Goal: Task Accomplishment & Management: Complete application form

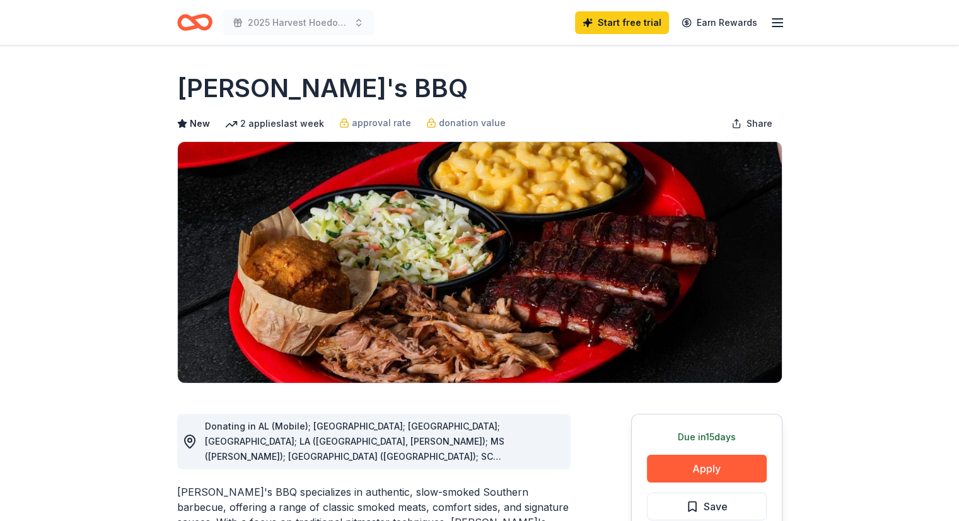
click at [190, 21] on icon "Home" at bounding box center [194, 23] width 35 height 30
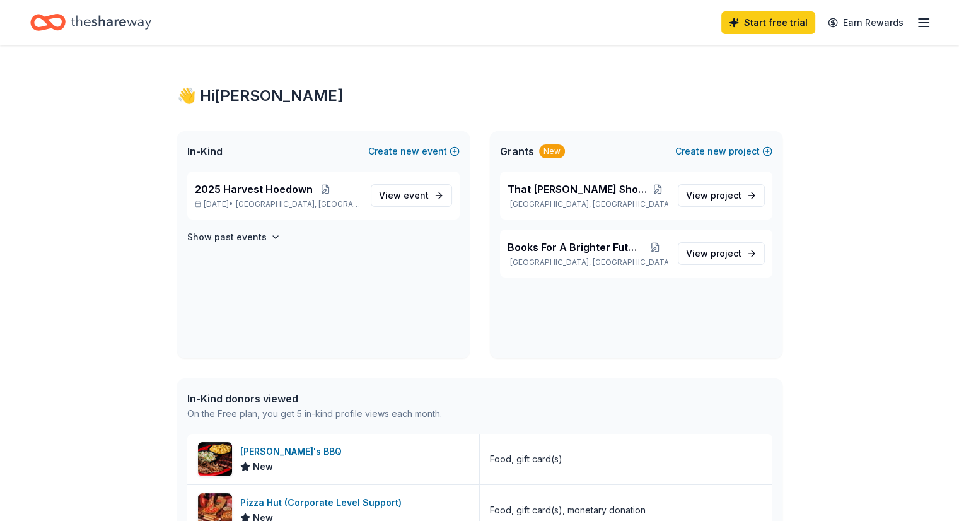
click at [111, 25] on icon "Home" at bounding box center [111, 22] width 81 height 26
click at [86, 21] on div "Home" at bounding box center [90, 23] width 121 height 30
click at [63, 20] on icon "Home" at bounding box center [54, 22] width 20 height 13
click at [391, 201] on span "View event" at bounding box center [404, 195] width 50 height 15
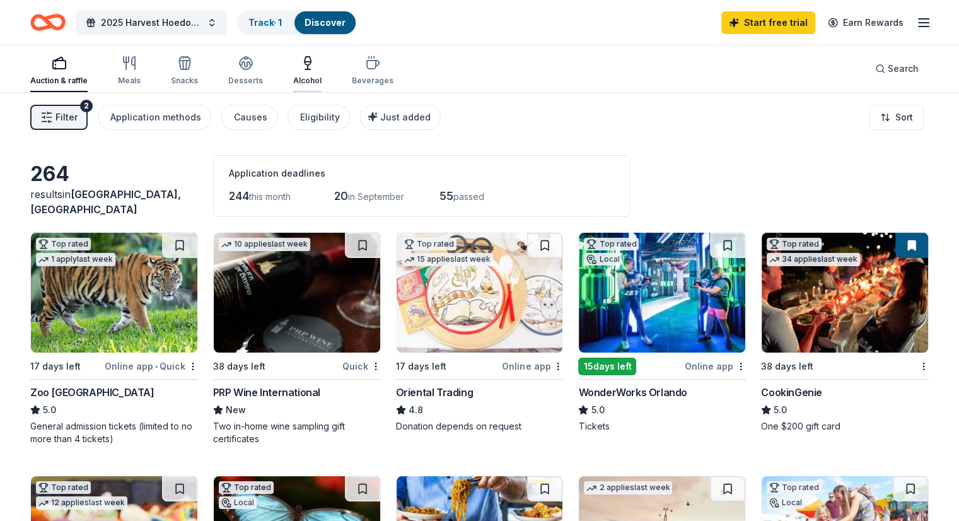
click at [321, 73] on div "Alcohol" at bounding box center [307, 70] width 28 height 30
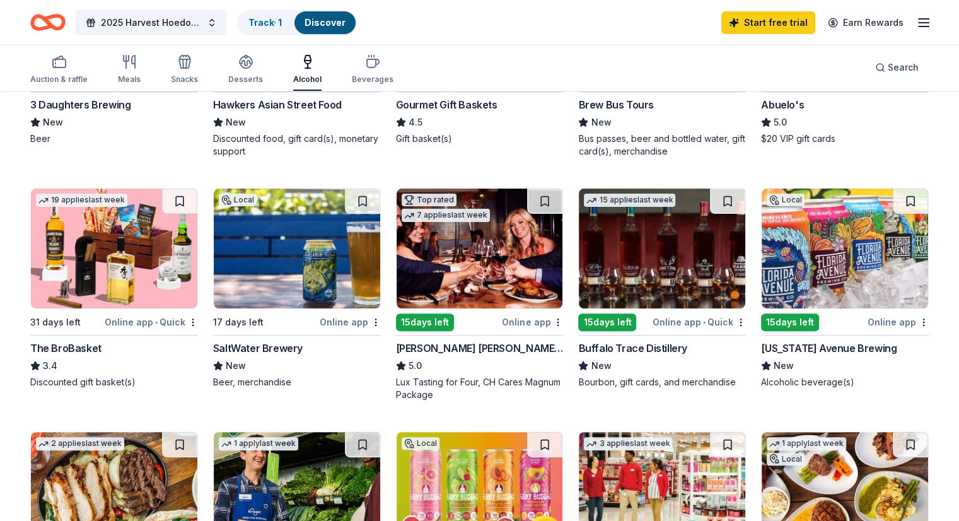
scroll to position [315, 0]
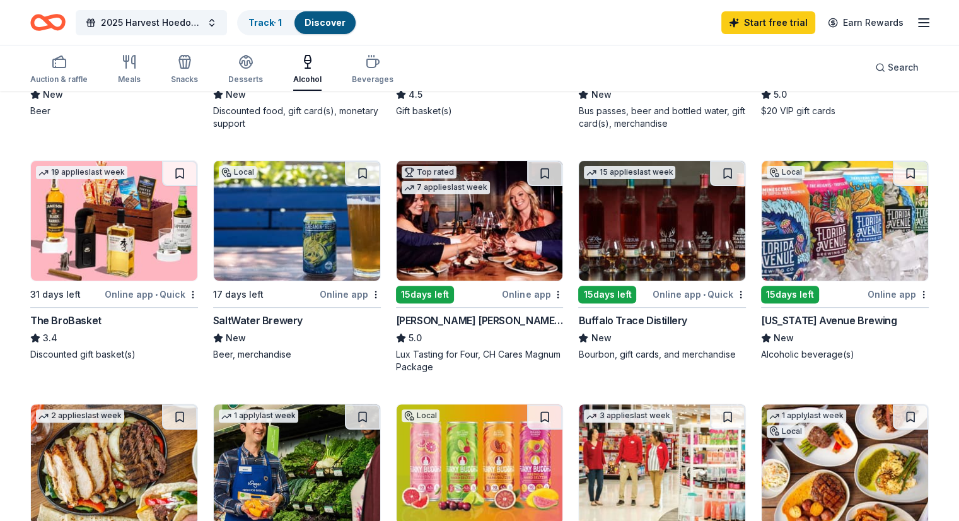
click at [611, 288] on div "15 days left" at bounding box center [607, 295] width 58 height 18
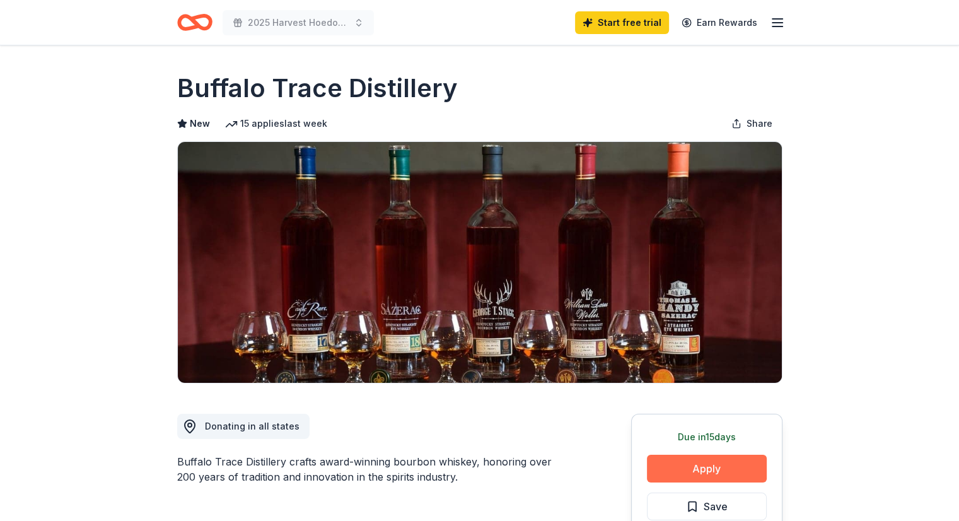
click at [718, 468] on button "Apply" at bounding box center [707, 468] width 120 height 28
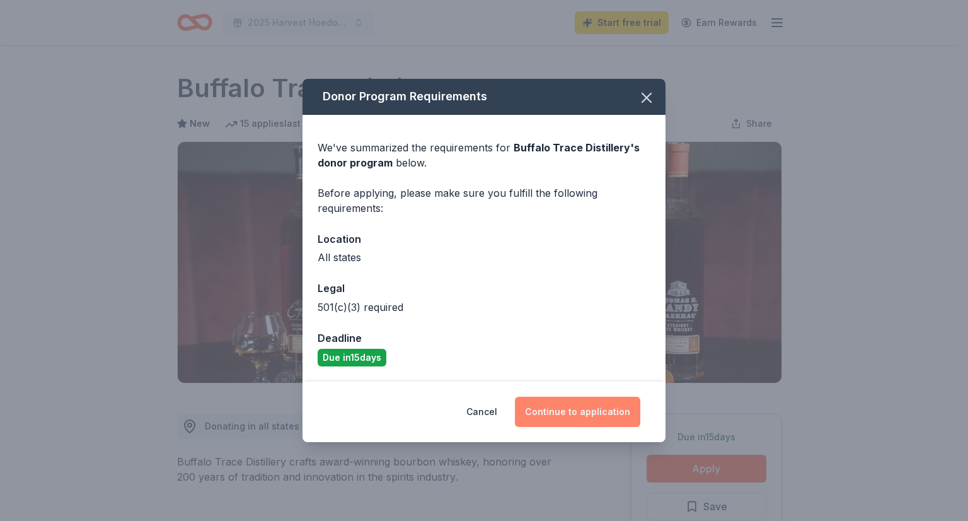
click at [596, 414] on button "Continue to application" at bounding box center [577, 411] width 125 height 30
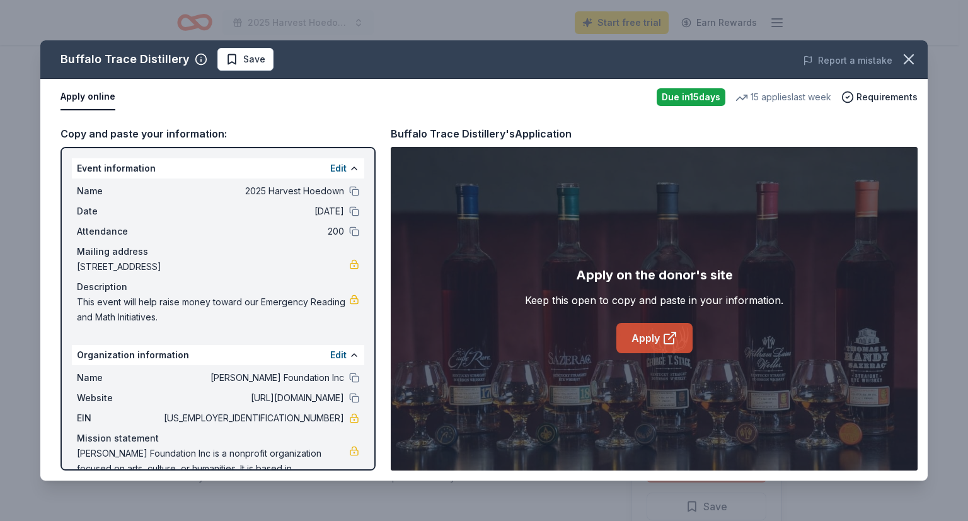
click at [645, 335] on link "Apply" at bounding box center [654, 338] width 76 height 30
click at [911, 57] on icon "button" at bounding box center [908, 59] width 9 height 9
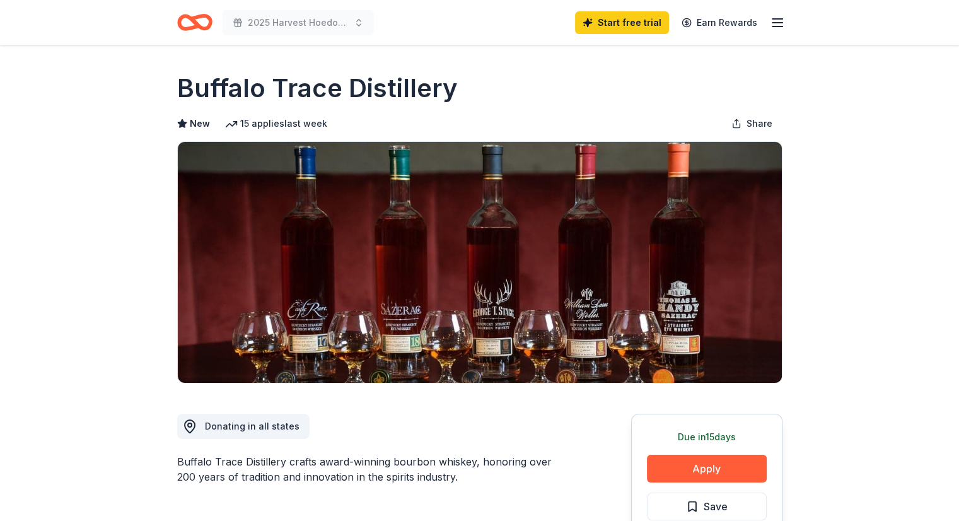
click at [187, 26] on icon "Home" at bounding box center [194, 23] width 35 height 30
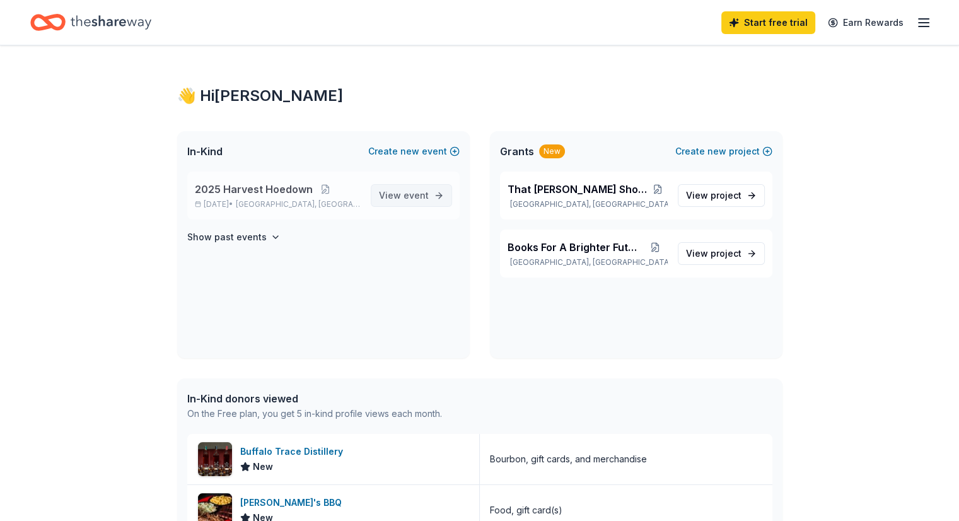
click at [408, 192] on span "event" at bounding box center [415, 195] width 25 height 11
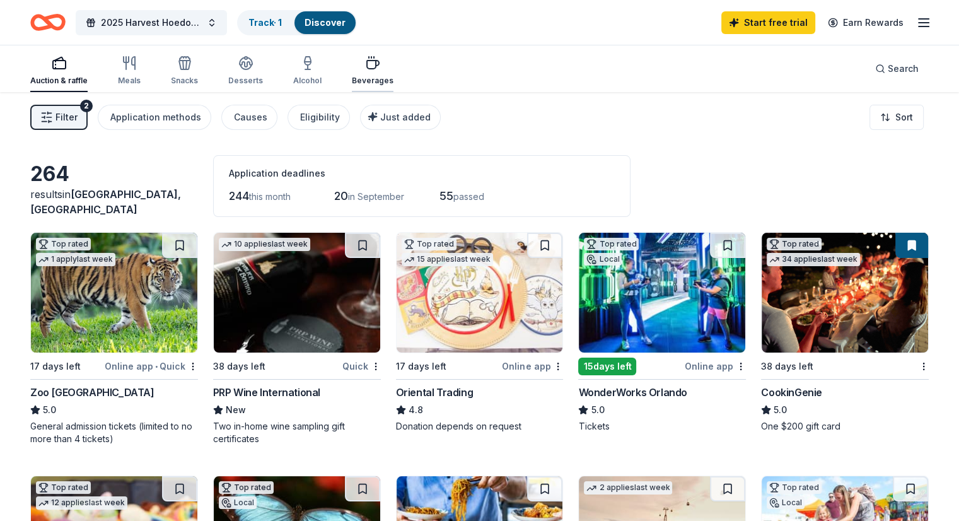
click at [393, 69] on div "button" at bounding box center [373, 62] width 42 height 15
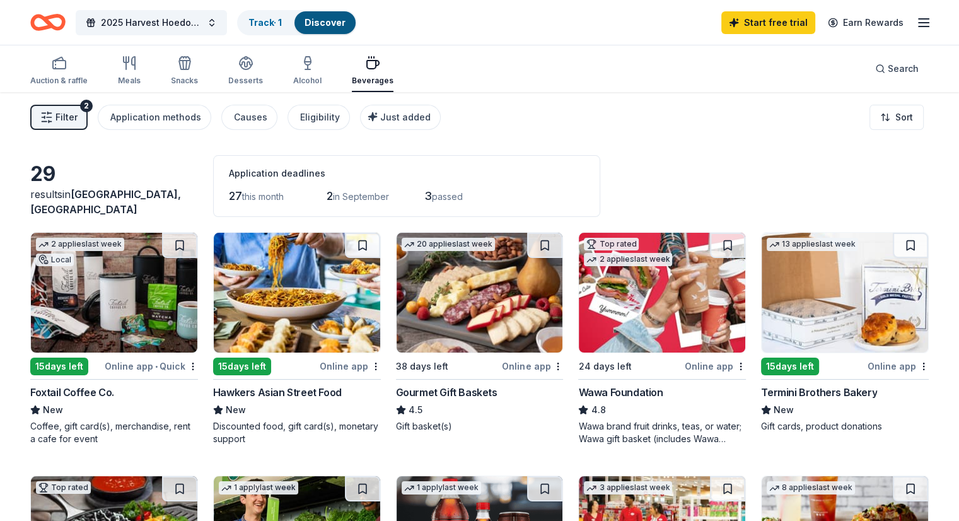
click at [78, 121] on span "Filter" at bounding box center [66, 117] width 22 height 15
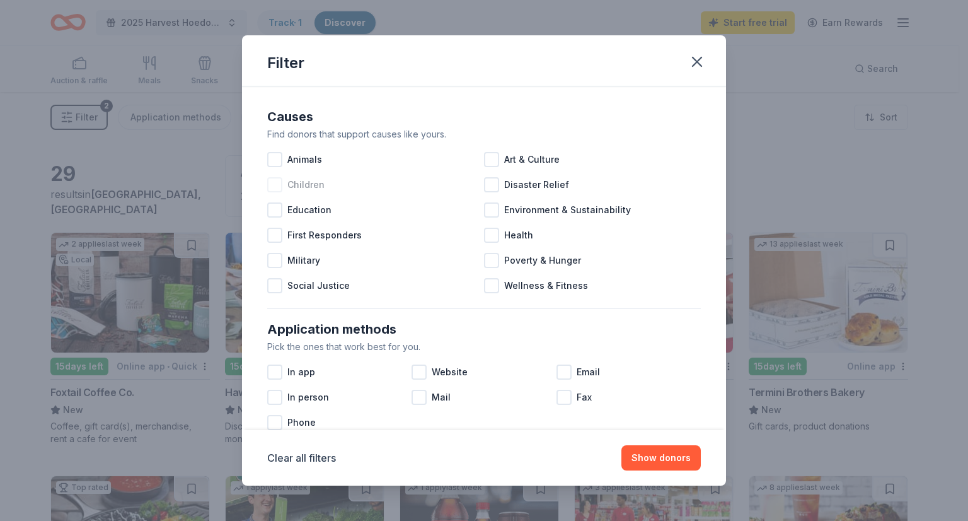
click at [272, 187] on div at bounding box center [274, 184] width 15 height 15
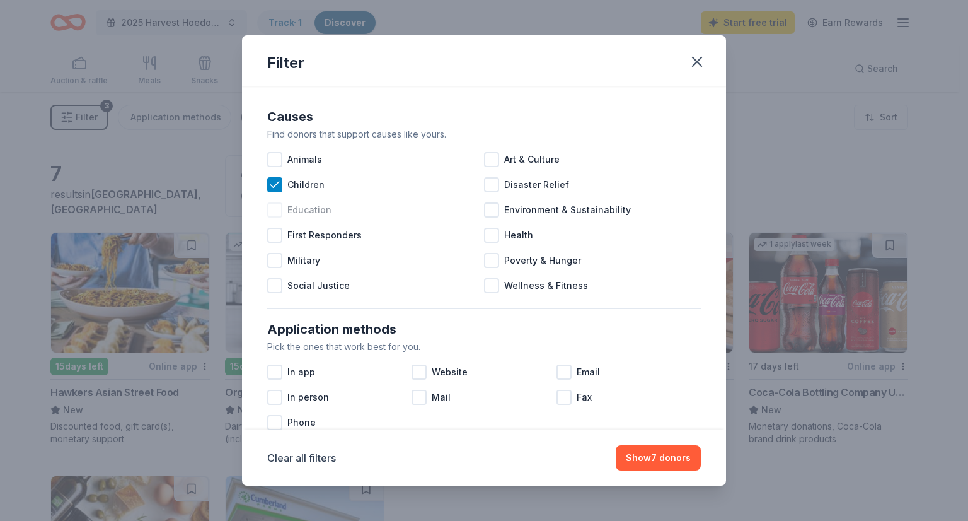
click at [274, 211] on div at bounding box center [274, 209] width 15 height 15
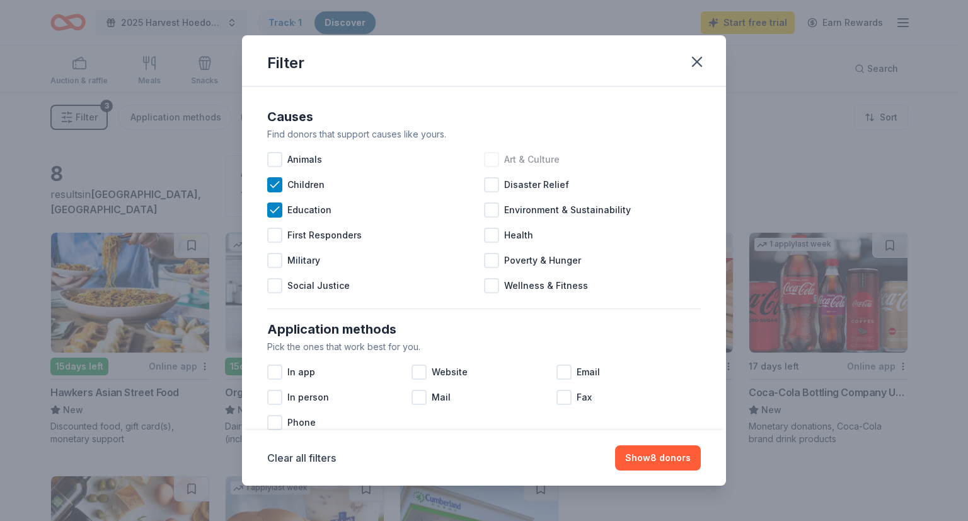
click at [492, 156] on div at bounding box center [491, 159] width 15 height 15
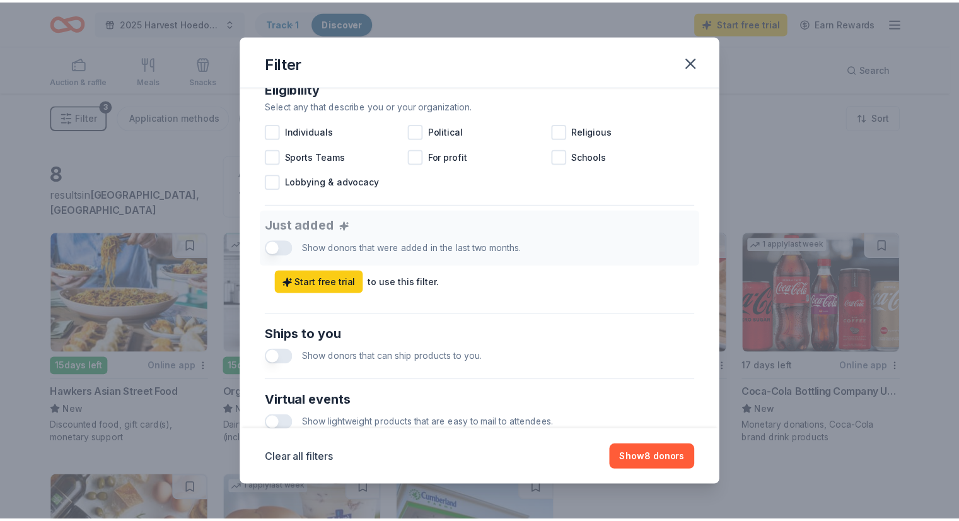
scroll to position [378, 0]
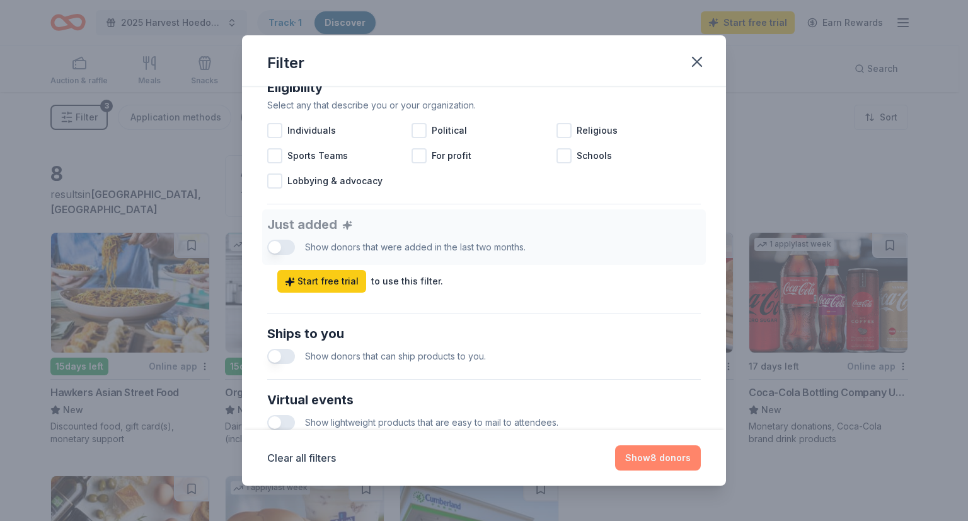
click at [656, 458] on button "Show 8 donors" at bounding box center [658, 457] width 86 height 25
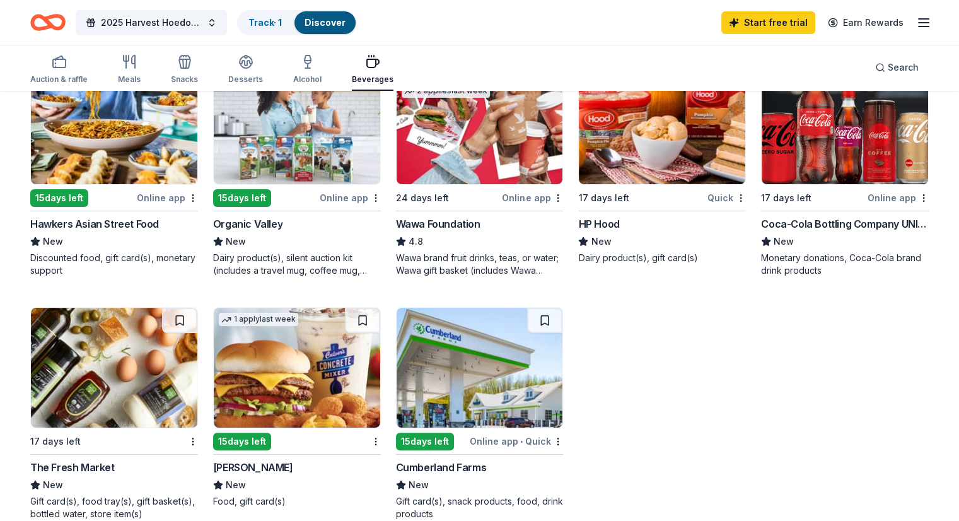
scroll to position [189, 0]
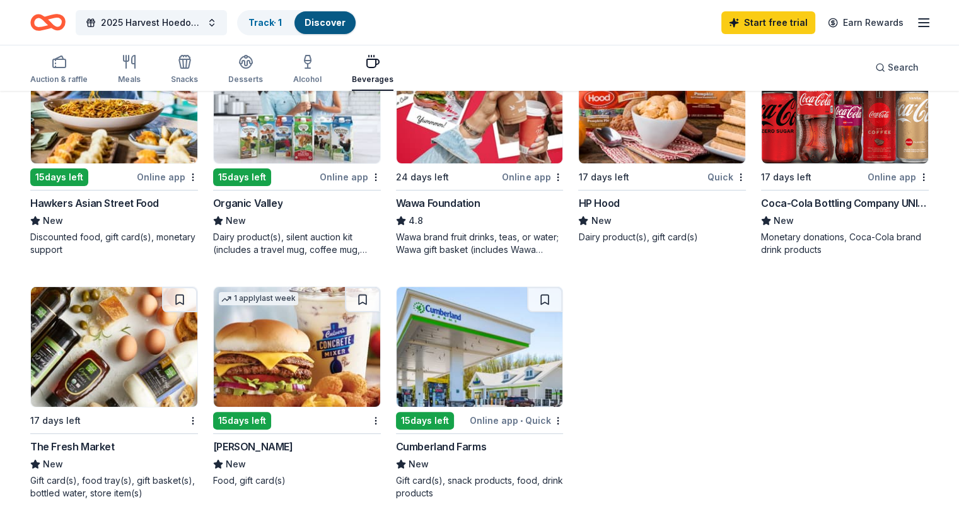
click at [110, 350] on img at bounding box center [114, 347] width 166 height 120
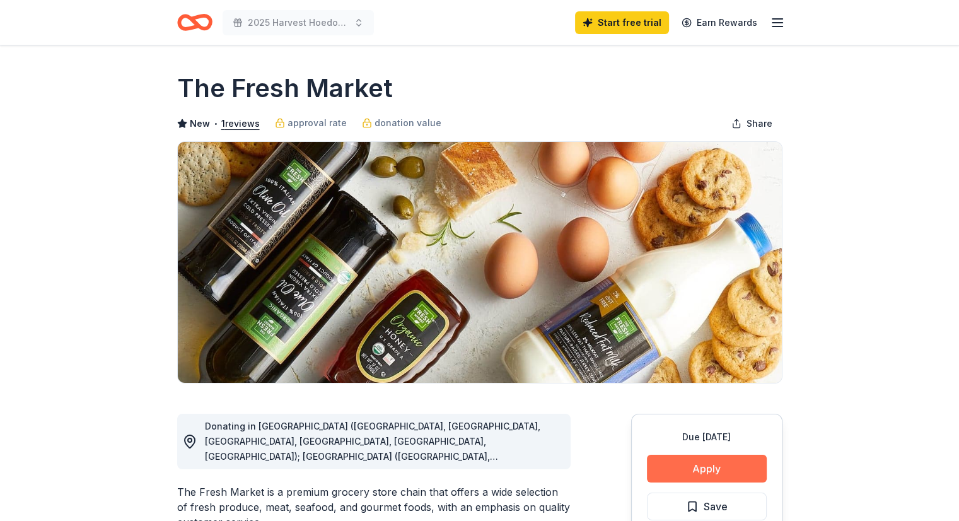
click at [708, 468] on button "Apply" at bounding box center [707, 468] width 120 height 28
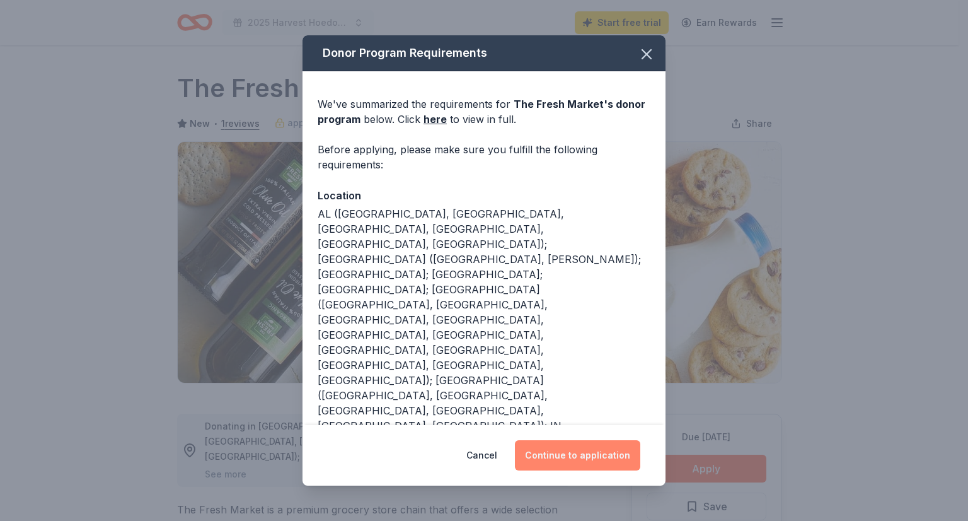
click at [582, 451] on button "Continue to application" at bounding box center [577, 455] width 125 height 30
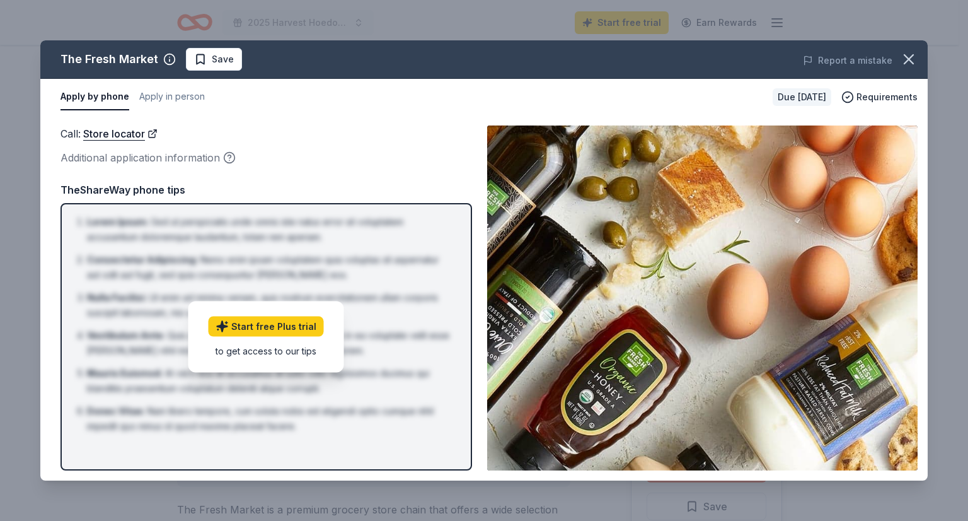
click at [810, 98] on div "Due [DATE]" at bounding box center [802, 97] width 59 height 18
click at [618, 382] on img at bounding box center [702, 297] width 430 height 345
click at [423, 426] on li "Donec Vitae : Nam libero tempore, cum soluta nobis est eligendi optio cumque ni…" at bounding box center [270, 418] width 366 height 30
click at [512, 509] on div "The Fresh Market Save Report a mistake Apply by phone Apply in person Due [DATE…" at bounding box center [484, 260] width 968 height 521
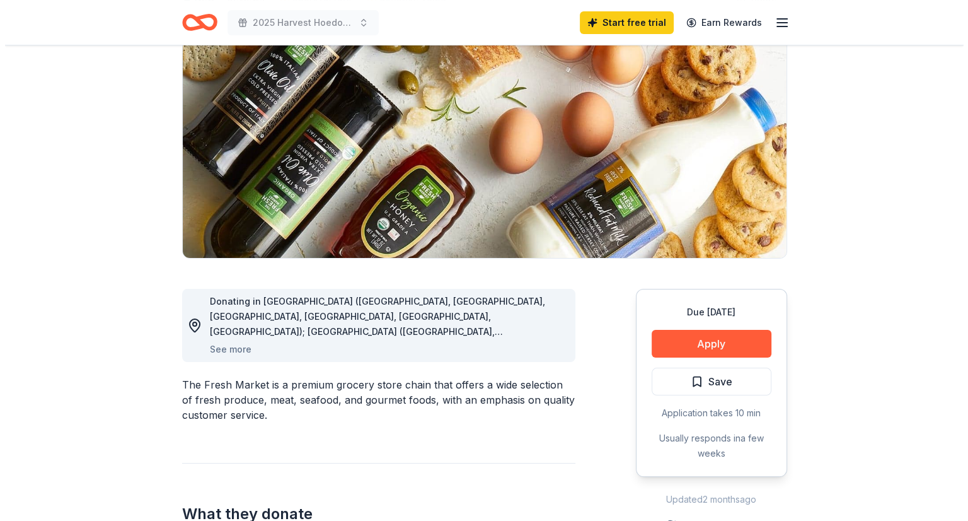
scroll to position [126, 0]
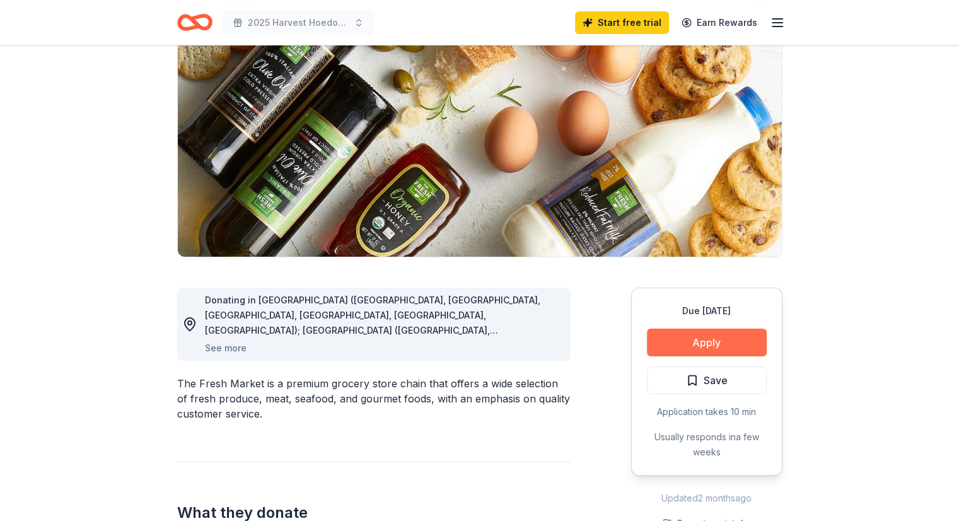
click at [718, 340] on button "Apply" at bounding box center [707, 342] width 120 height 28
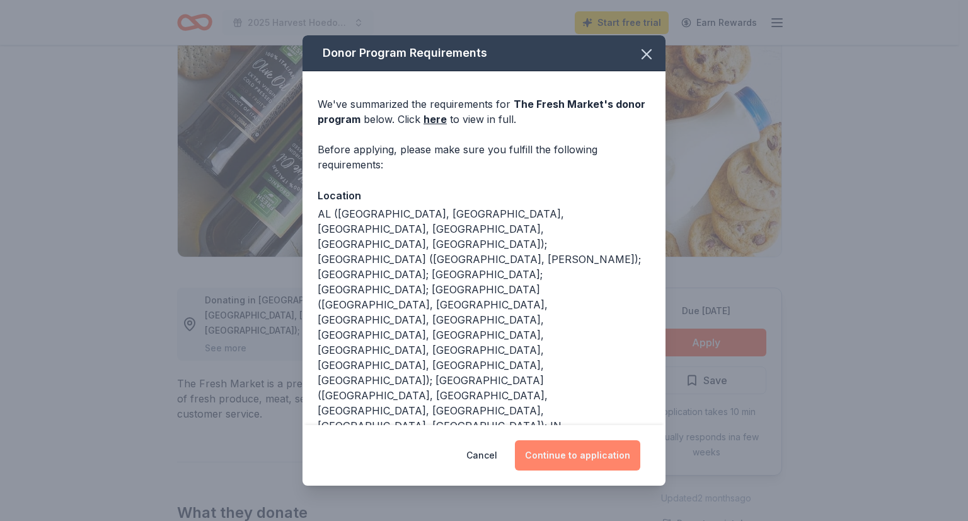
click at [605, 456] on button "Continue to application" at bounding box center [577, 455] width 125 height 30
